Goal: Feedback & Contribution: Contribute content

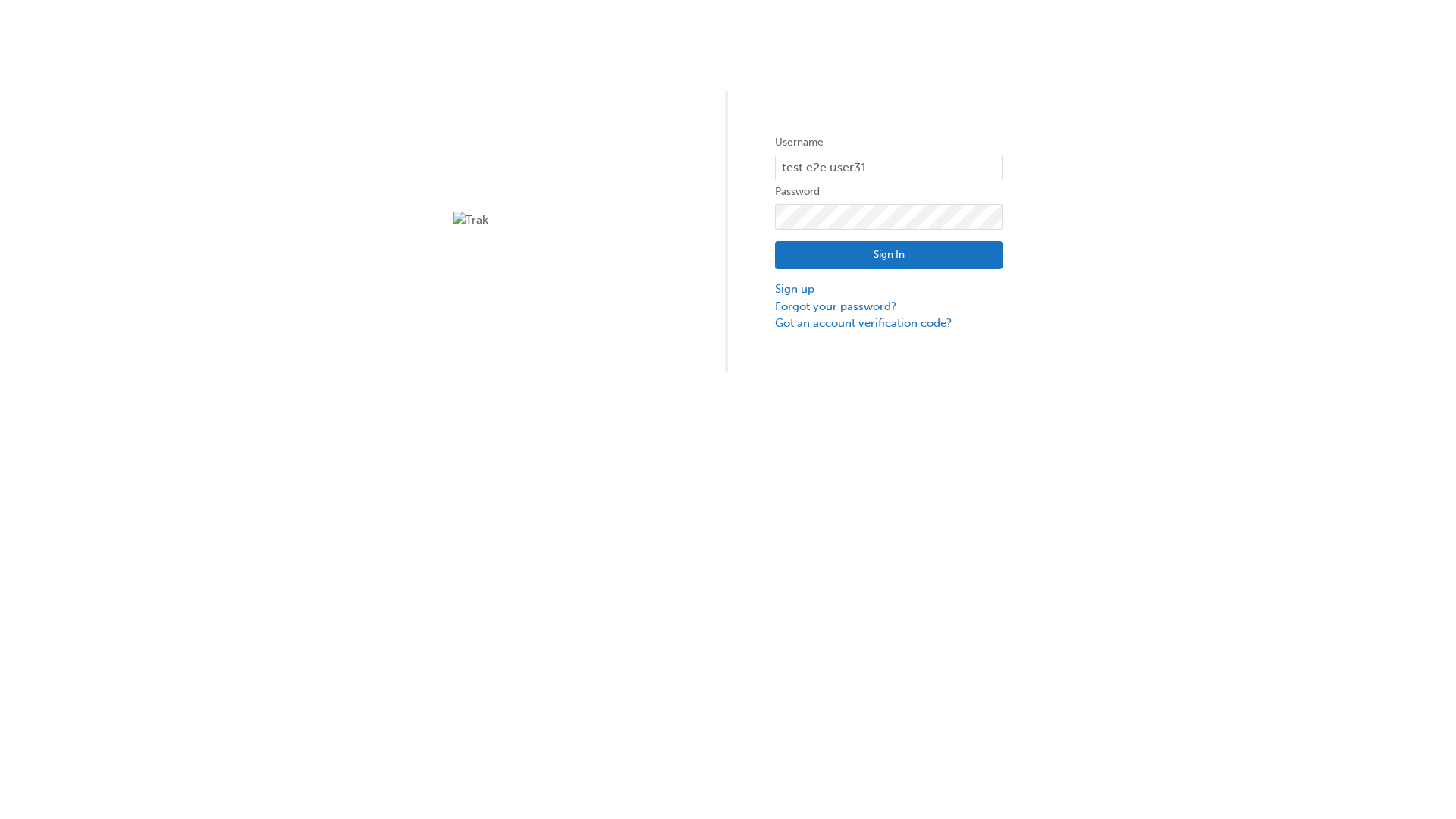
type input "test.e2e.user31"
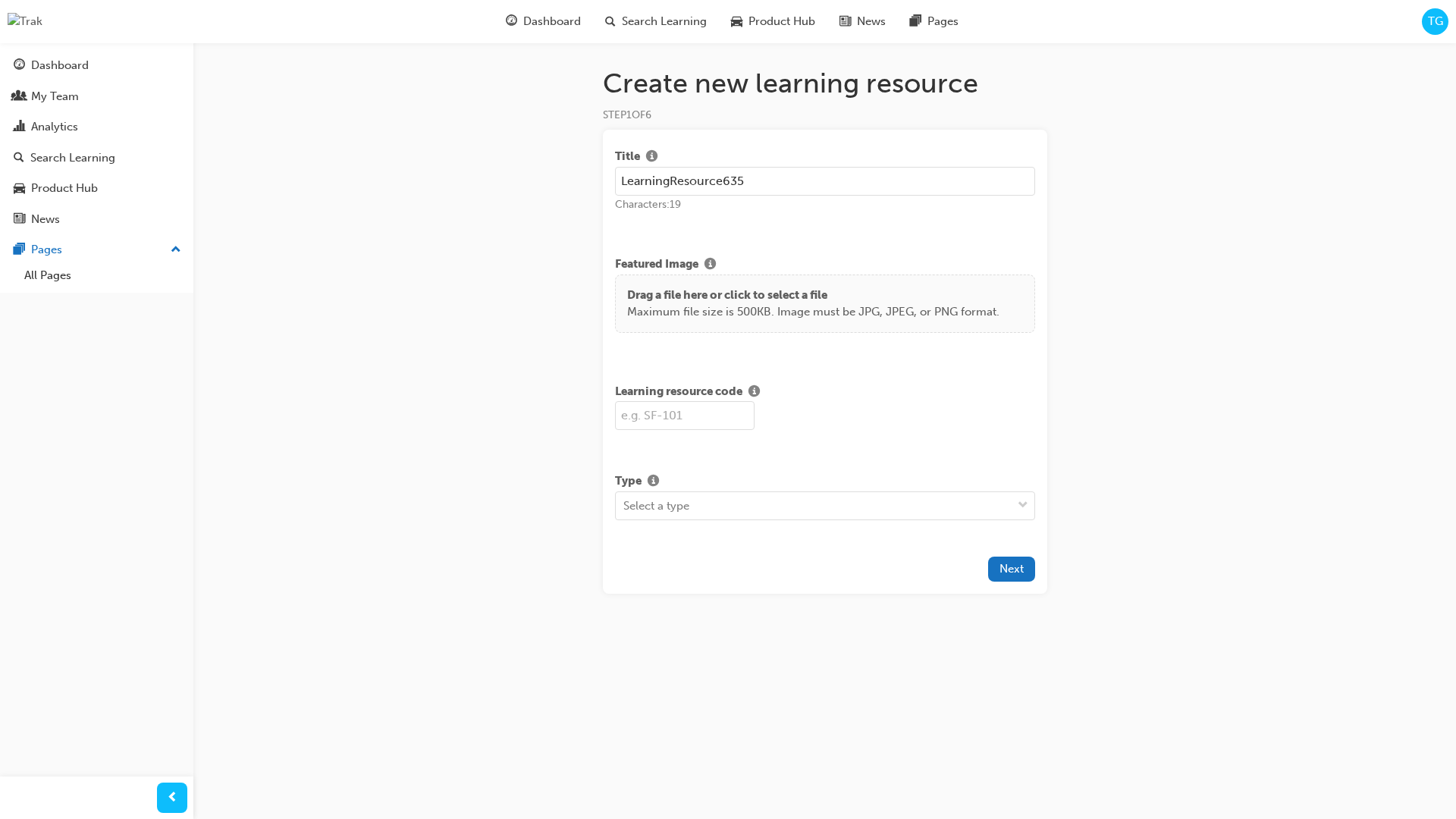
type input "LearningResource635"
type input "LR635"
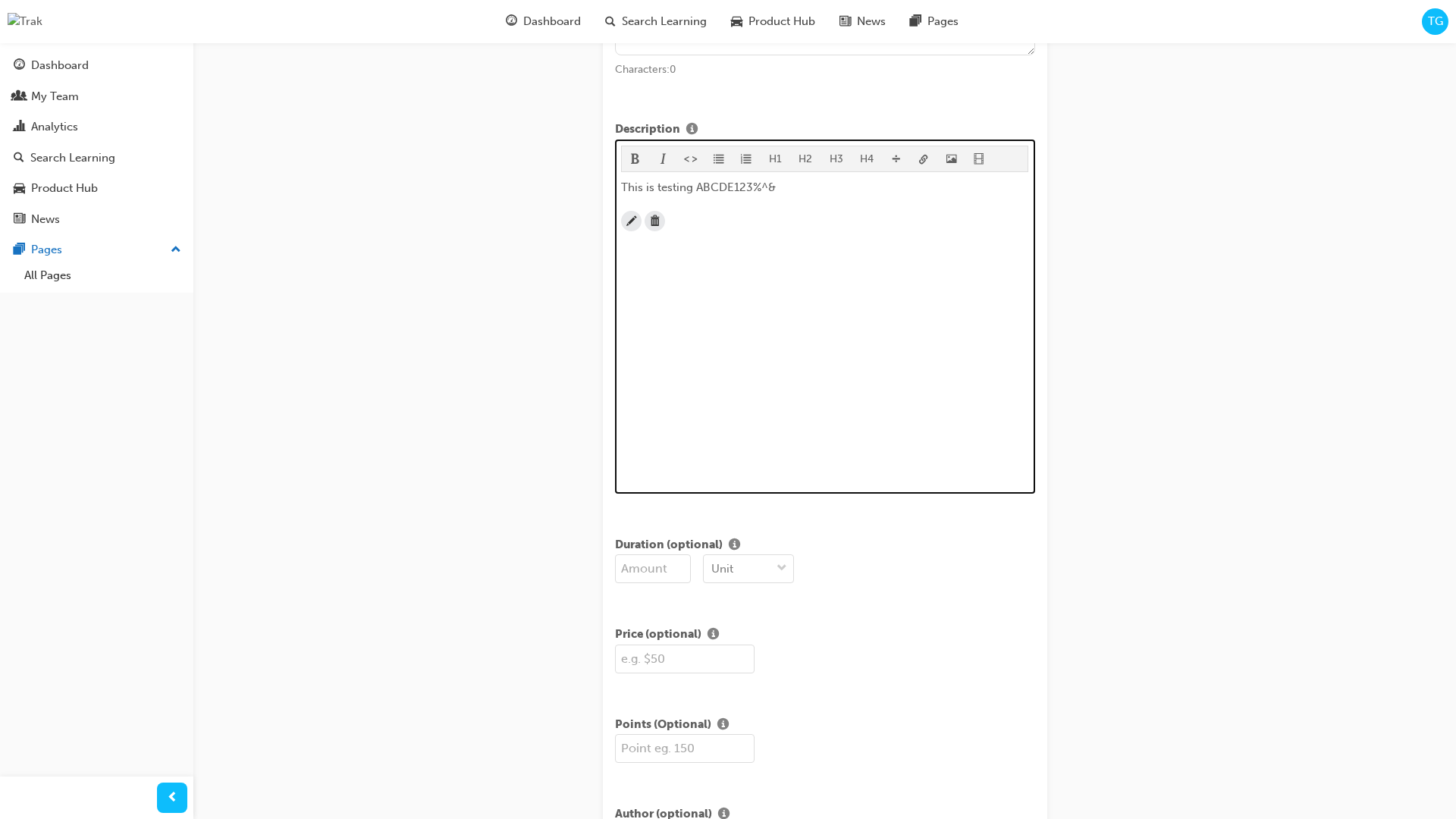
scroll to position [368, 0]
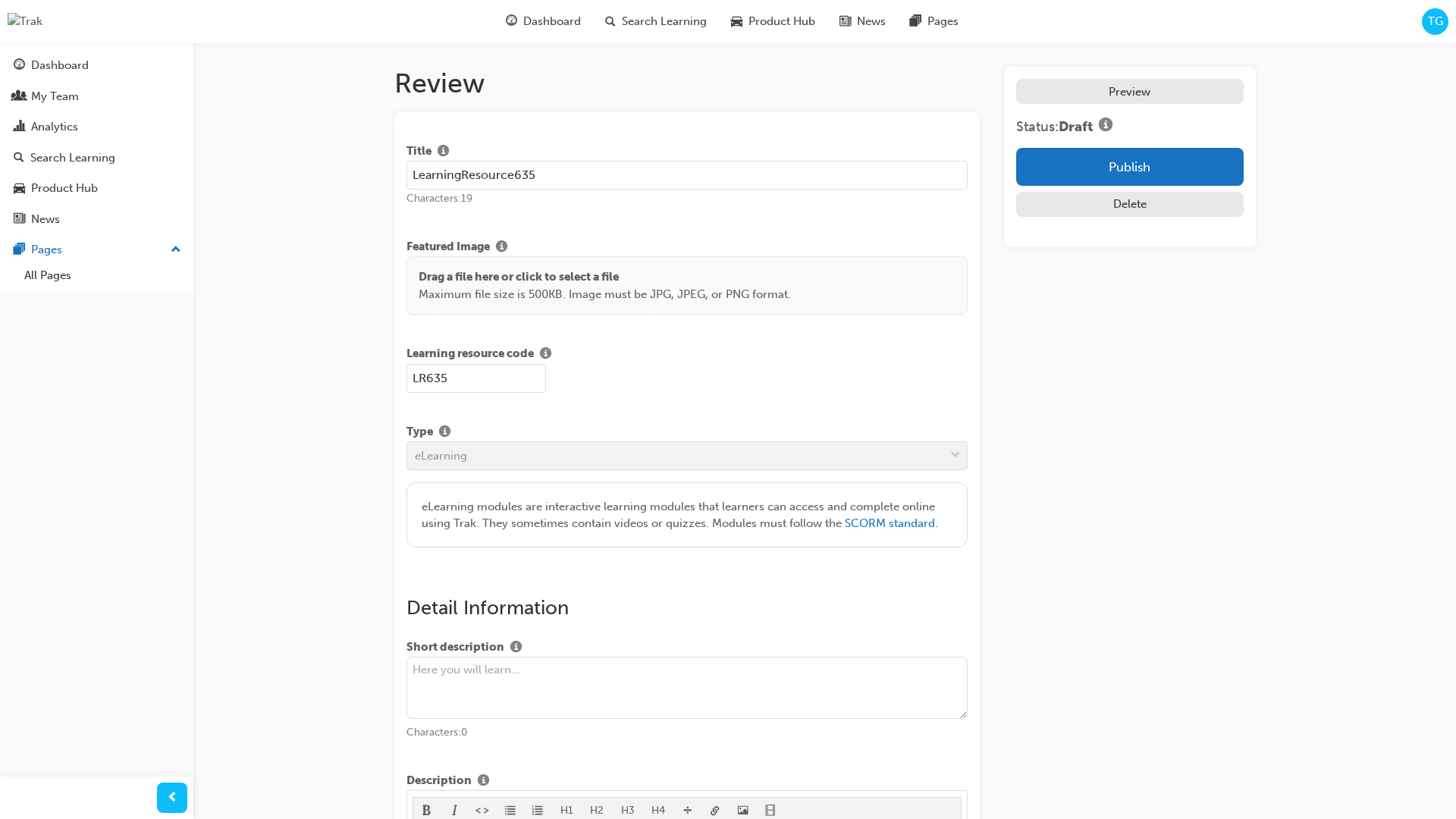
scroll to position [288, 0]
